Goal: Task Accomplishment & Management: Use online tool/utility

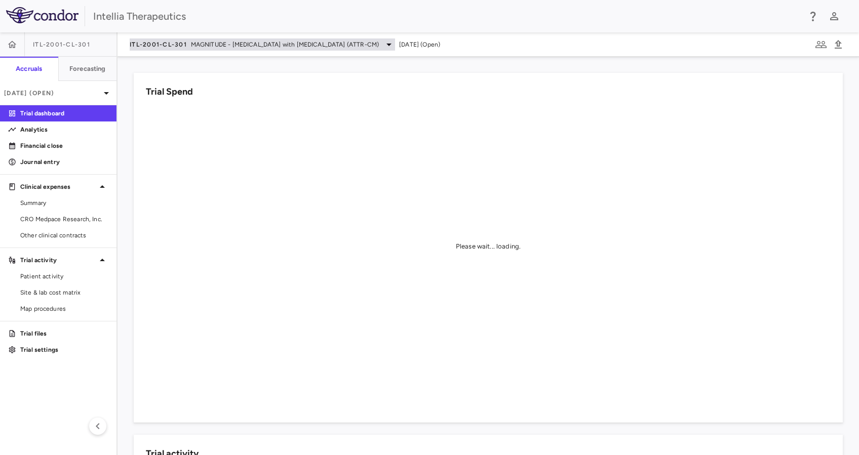
click at [163, 46] on span "ITL-2001-CL-301" at bounding box center [158, 45] width 57 height 8
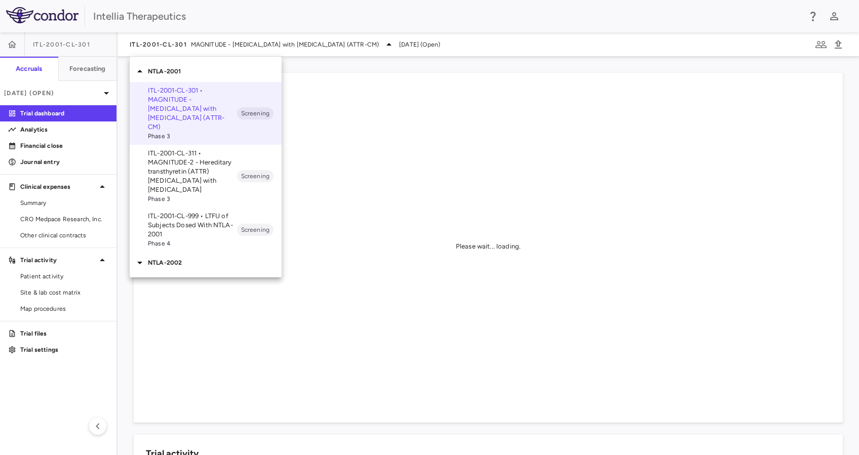
click at [193, 159] on p "ITL-2001-CL-311 • MAGNITUDE-2 - Hereditary transthyretin (ATTR) [MEDICAL_DATA] …" at bounding box center [192, 172] width 89 height 46
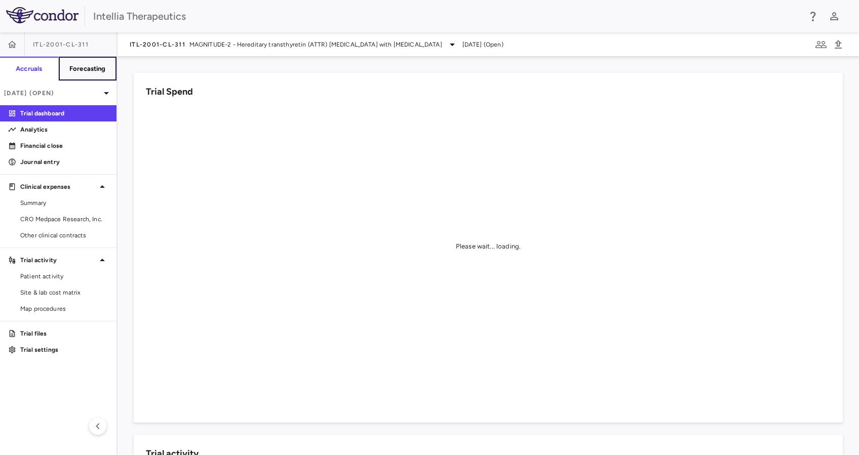
click at [79, 66] on h6 "Forecasting" at bounding box center [87, 68] width 36 height 9
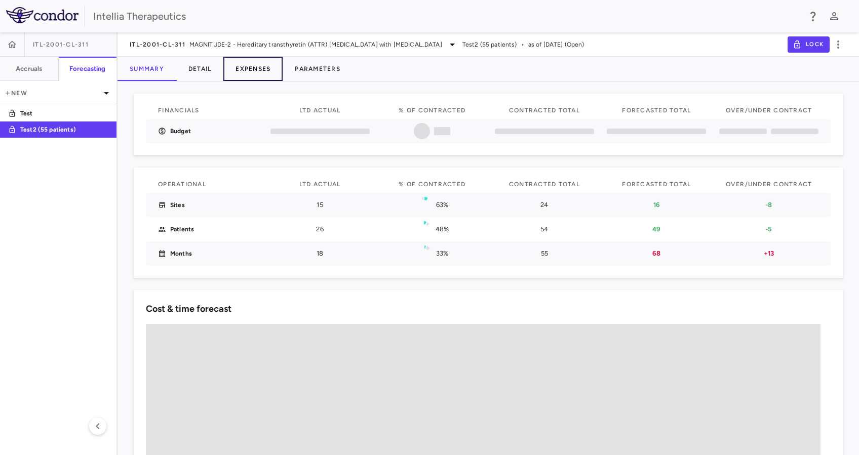
click at [239, 68] on button "Expenses" at bounding box center [252, 69] width 59 height 24
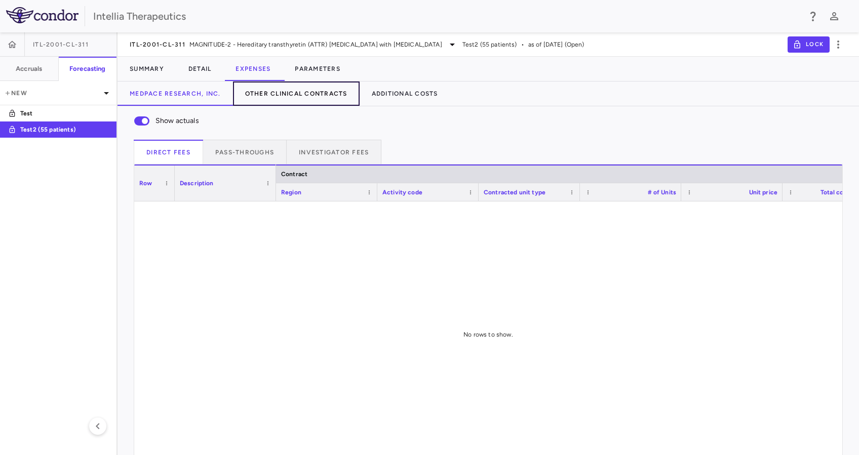
click at [264, 92] on button "Other Clinical Contracts" at bounding box center [296, 94] width 127 height 24
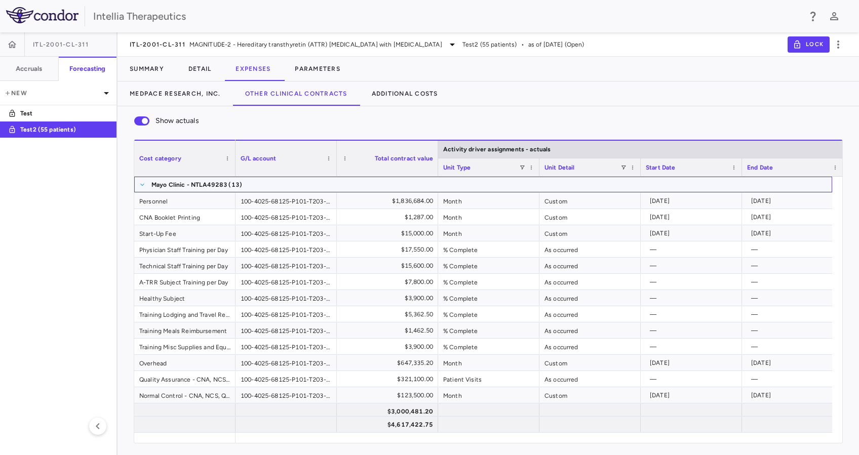
click at [141, 185] on span at bounding box center [142, 185] width 6 height 6
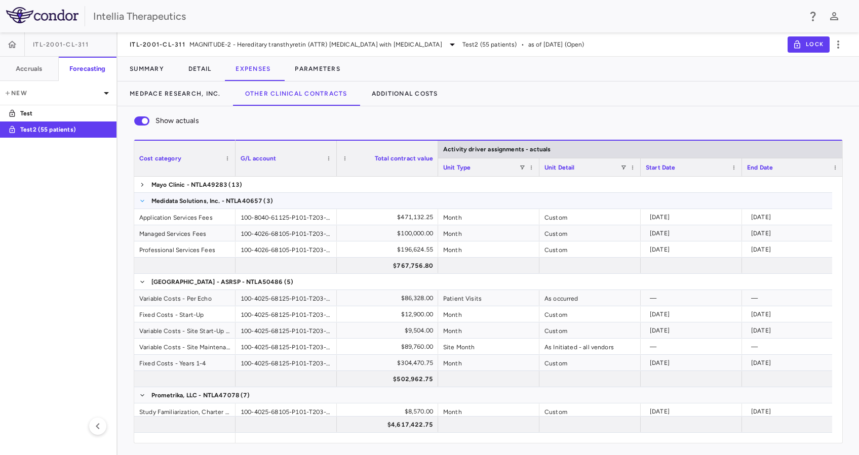
click at [143, 203] on span at bounding box center [142, 201] width 6 height 6
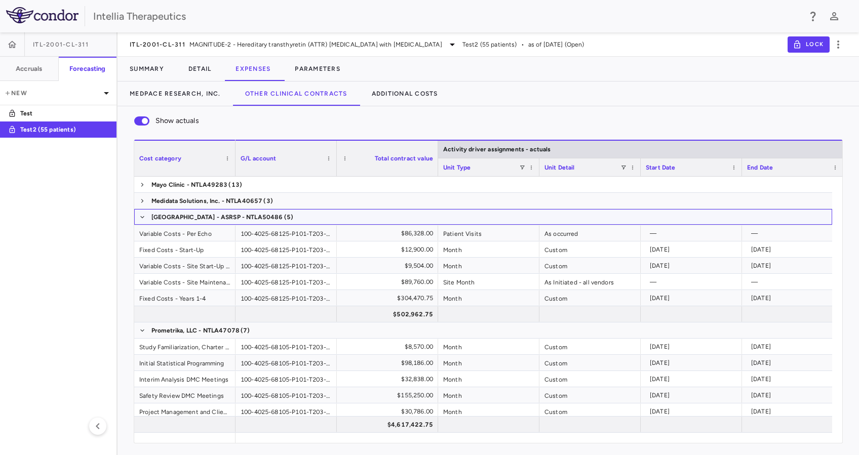
click at [145, 222] on span at bounding box center [142, 217] width 6 height 16
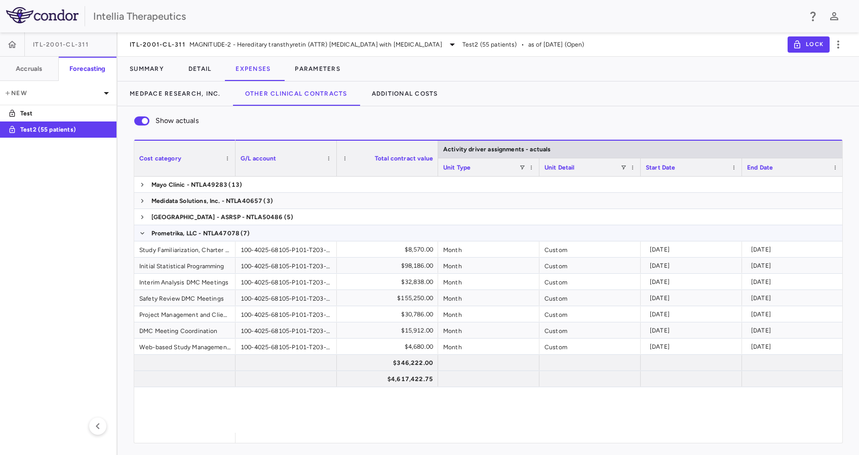
click at [139, 236] on span at bounding box center [142, 233] width 6 height 16
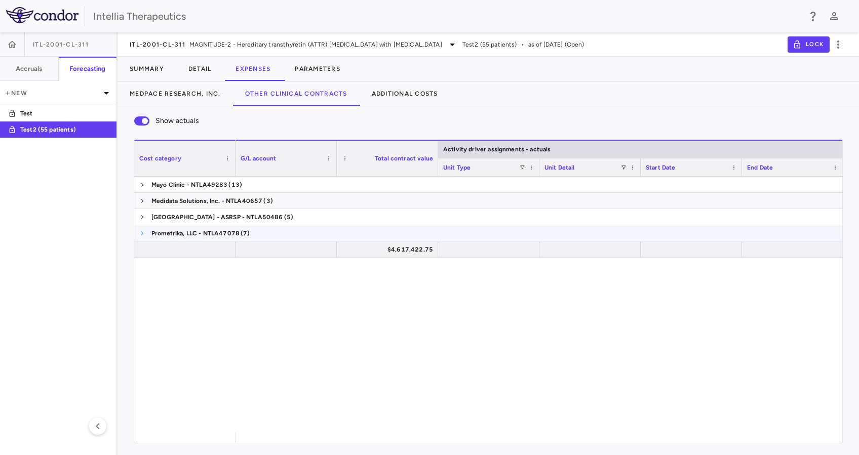
click at [141, 235] on span at bounding box center [142, 233] width 6 height 6
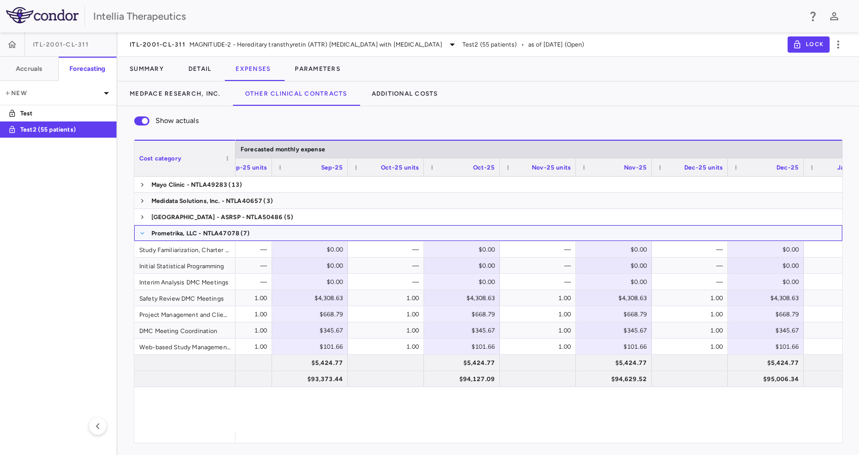
click at [142, 236] on span at bounding box center [142, 233] width 6 height 6
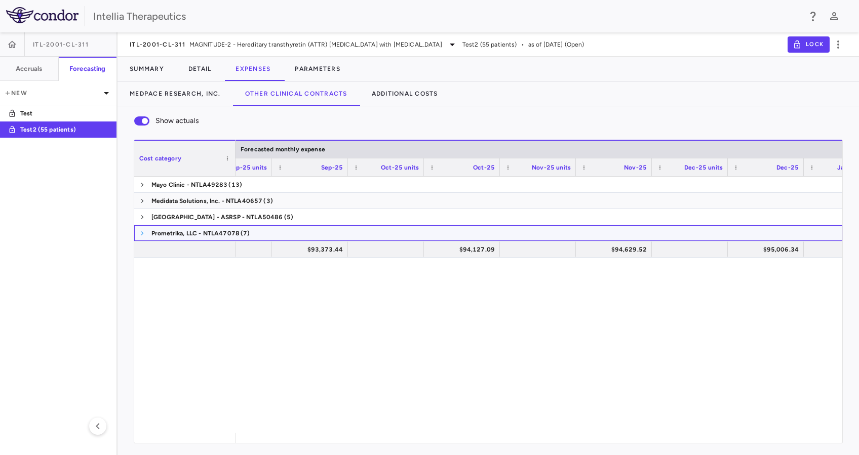
click at [141, 231] on span at bounding box center [142, 233] width 6 height 6
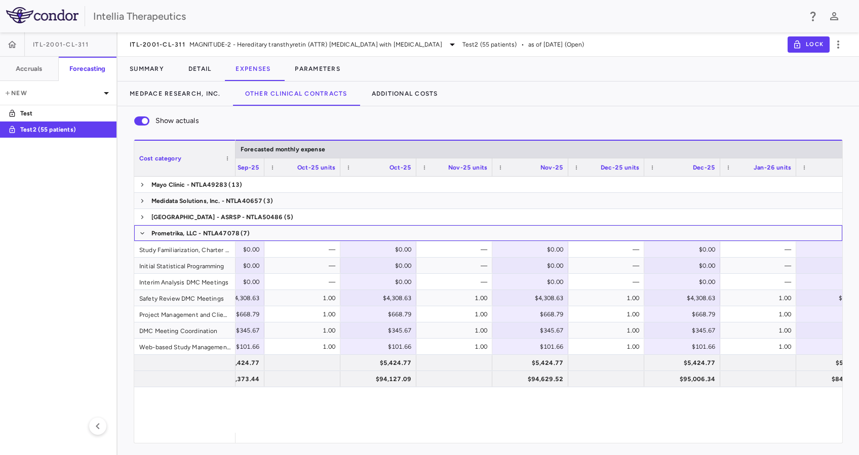
scroll to position [0, 5878]
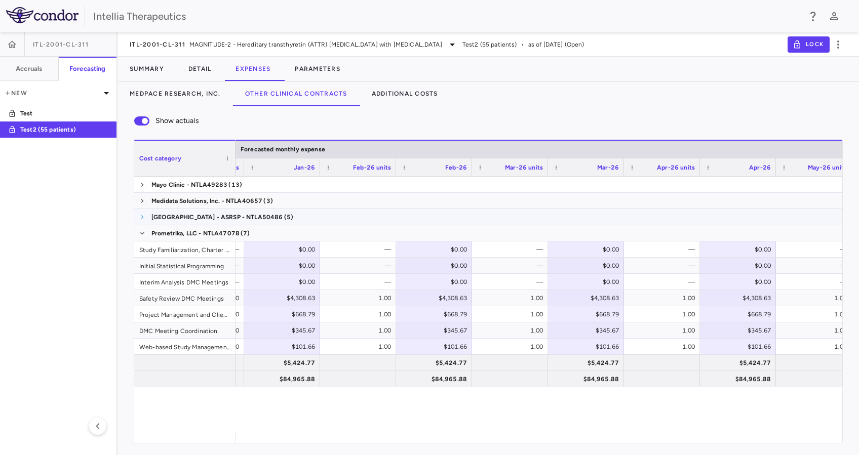
click at [140, 215] on span at bounding box center [142, 217] width 6 height 6
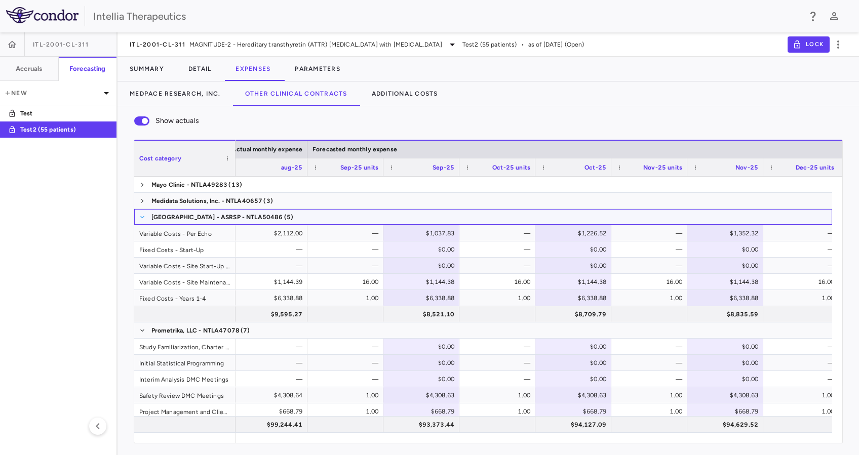
click at [143, 219] on span at bounding box center [142, 217] width 6 height 6
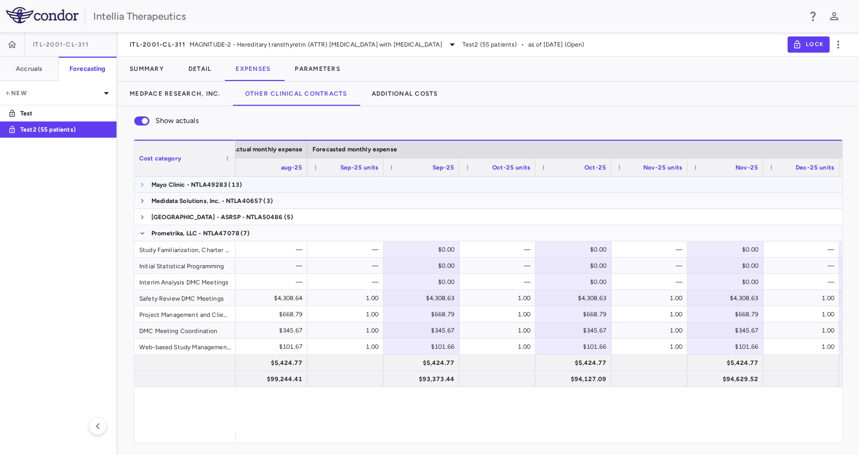
click at [145, 185] on span at bounding box center [142, 185] width 6 height 6
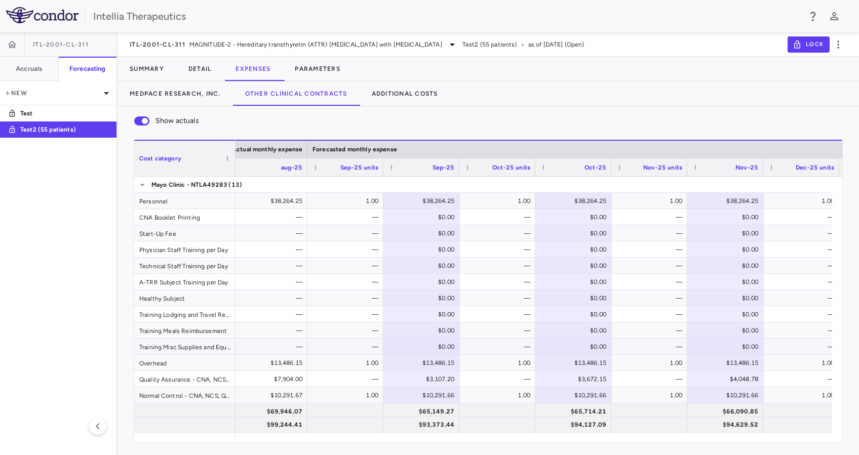
scroll to position [67, 0]
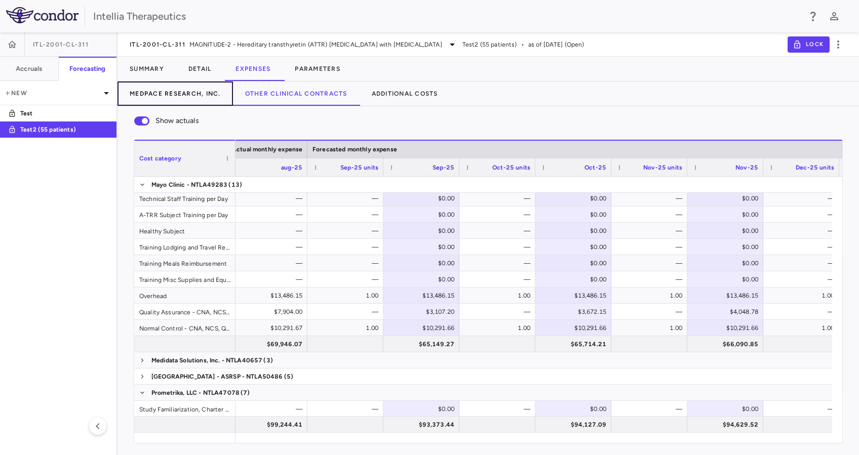
click at [179, 92] on button "Medpace Research, Inc." at bounding box center [176, 94] width 116 height 24
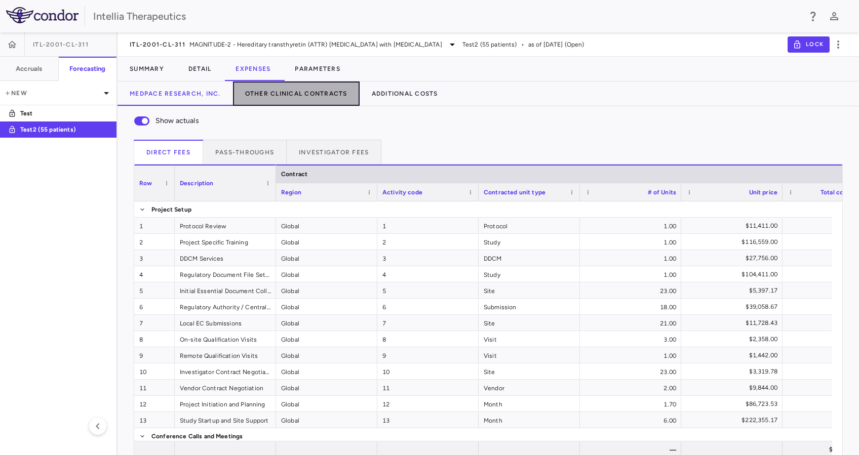
click at [310, 96] on button "Other Clinical Contracts" at bounding box center [296, 94] width 127 height 24
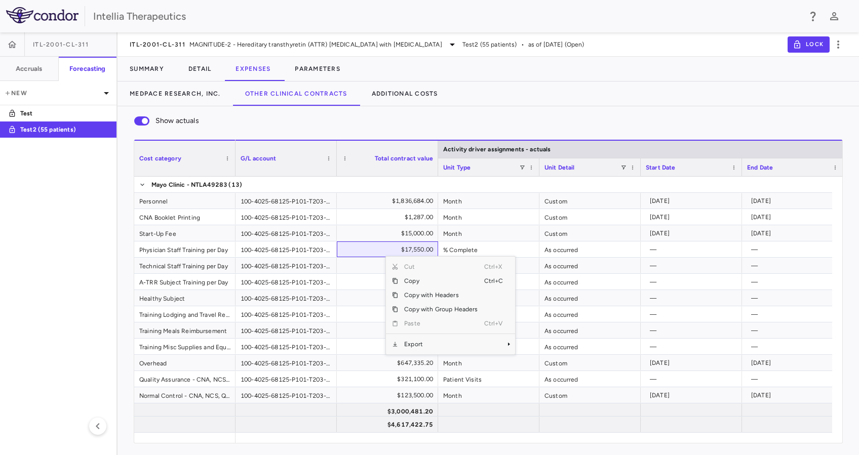
click at [458, 336] on div "Context Menu" at bounding box center [441, 334] width 86 height 7
click at [470, 345] on span "Export" at bounding box center [441, 344] width 86 height 14
click at [564, 360] on span "Excel Export" at bounding box center [549, 362] width 48 height 14
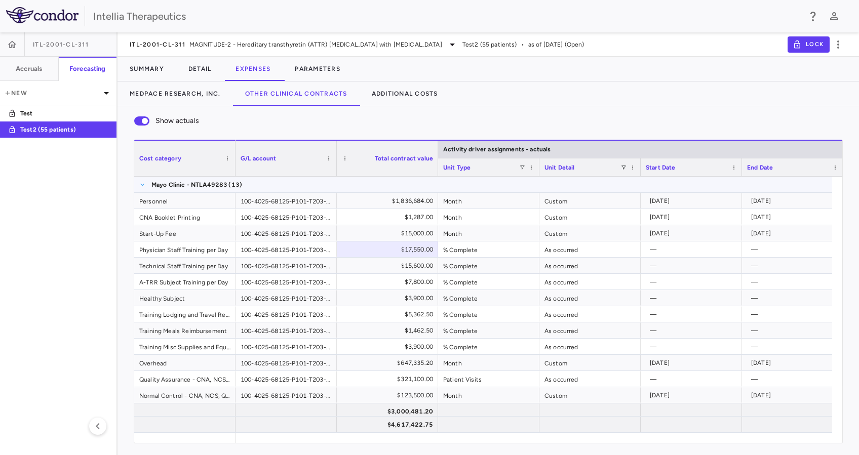
click at [142, 184] on span at bounding box center [142, 185] width 6 height 6
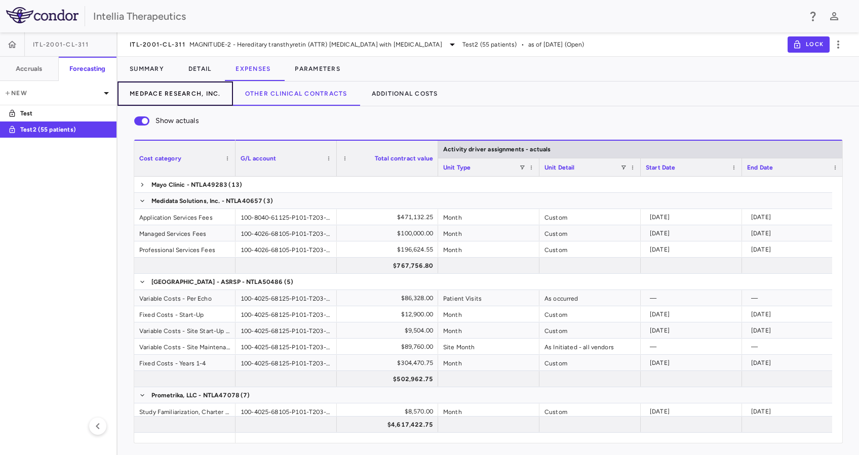
click at [171, 92] on button "Medpace Research, Inc." at bounding box center [176, 94] width 116 height 24
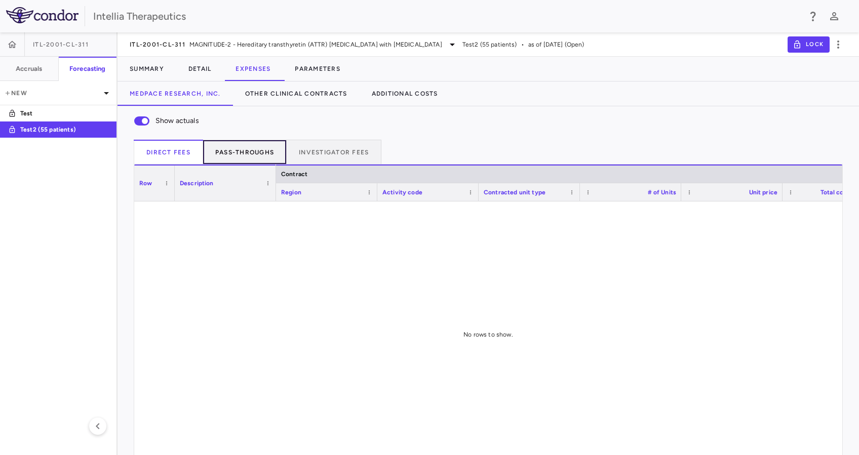
click at [267, 147] on button "Pass-throughs" at bounding box center [245, 152] width 84 height 24
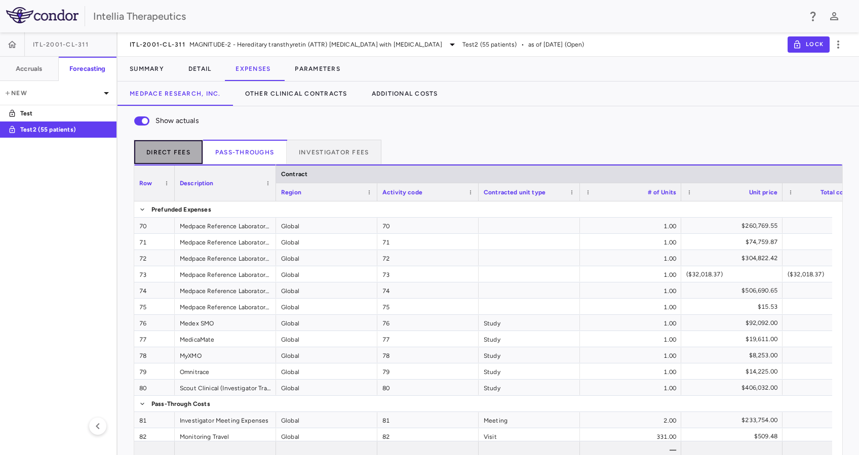
click at [182, 153] on button "Direct Fees" at bounding box center [168, 152] width 69 height 24
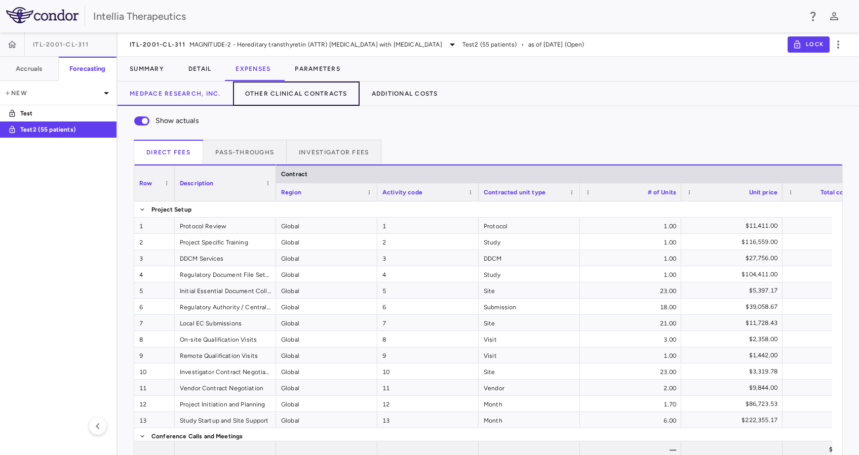
drag, startPoint x: 334, startPoint y: 91, endPoint x: 403, endPoint y: 133, distance: 80.3
click at [334, 90] on button "Other Clinical Contracts" at bounding box center [296, 94] width 127 height 24
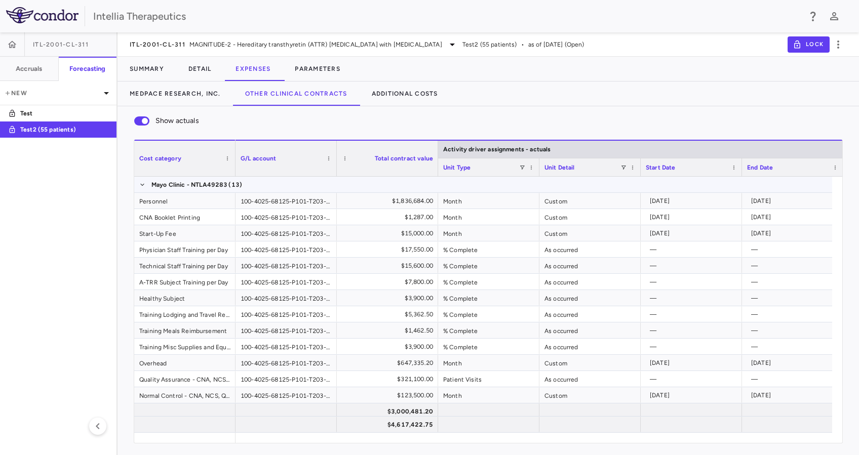
click at [136, 183] on span "Mayo Clinic - NTLA49283 (13)" at bounding box center [483, 185] width 698 height 16
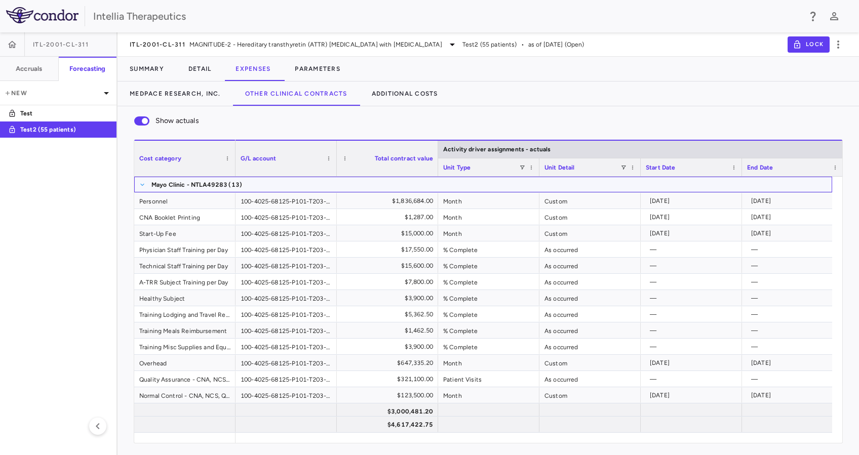
click at [141, 185] on span at bounding box center [142, 185] width 6 height 6
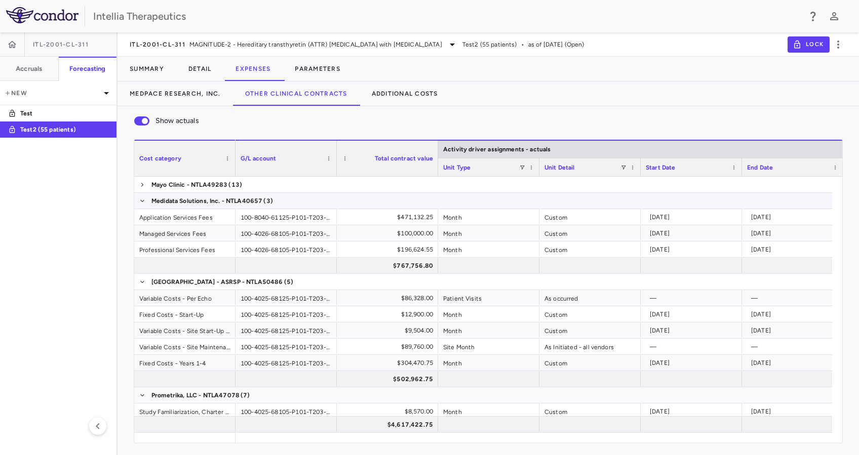
click at [145, 195] on span "Medidata Solutions, Inc. - NTLA40657 (3)" at bounding box center [483, 201] width 698 height 16
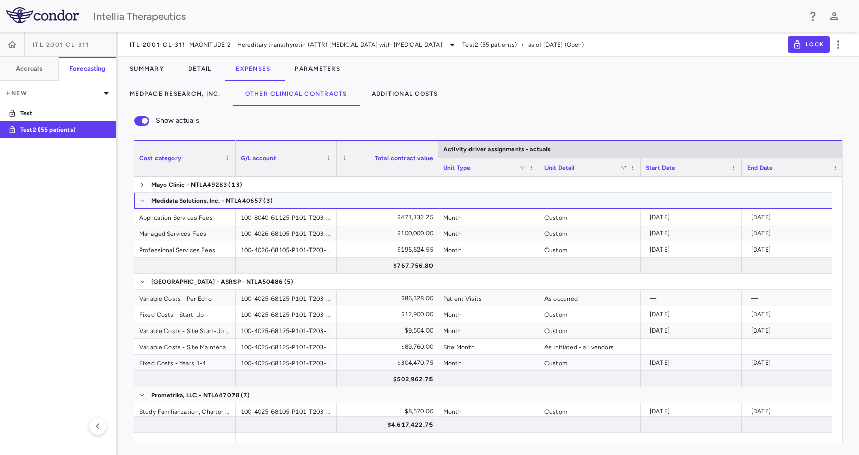
click at [141, 203] on span at bounding box center [142, 201] width 6 height 6
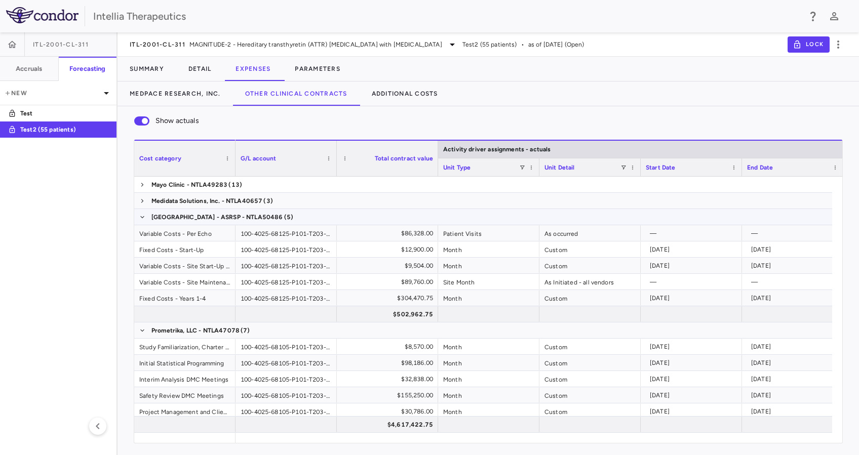
click at [138, 214] on span "[GEOGRAPHIC_DATA] - ASRSP - NTLA50486 (5)" at bounding box center [483, 217] width 698 height 16
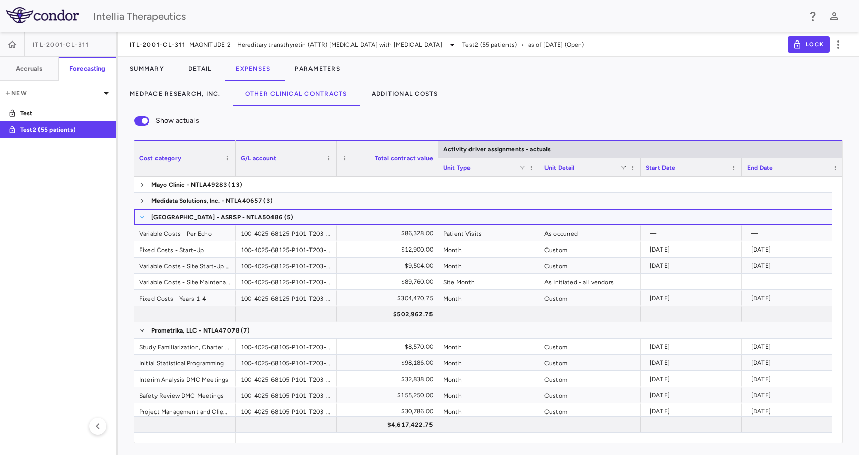
click at [143, 219] on span at bounding box center [142, 217] width 6 height 6
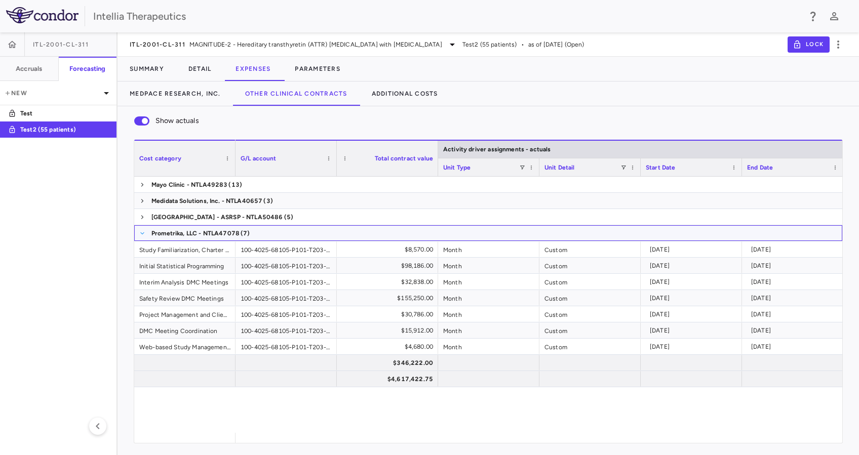
click at [142, 235] on span at bounding box center [142, 233] width 6 height 6
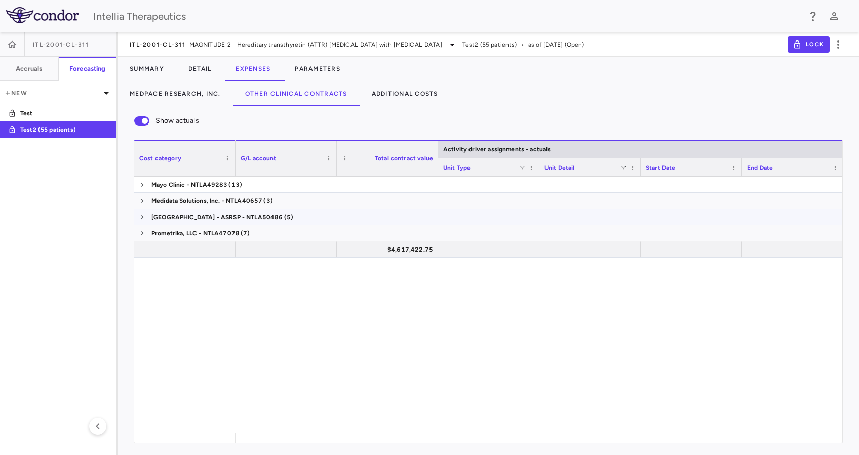
drag, startPoint x: 143, startPoint y: 219, endPoint x: 377, endPoint y: 360, distance: 273.1
click at [143, 219] on span at bounding box center [142, 217] width 6 height 6
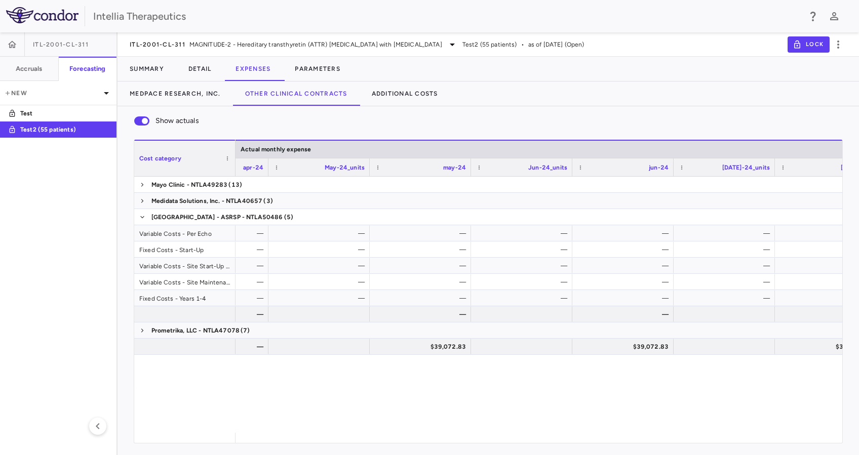
scroll to position [0, 2470]
